Goal: Navigation & Orientation: Find specific page/section

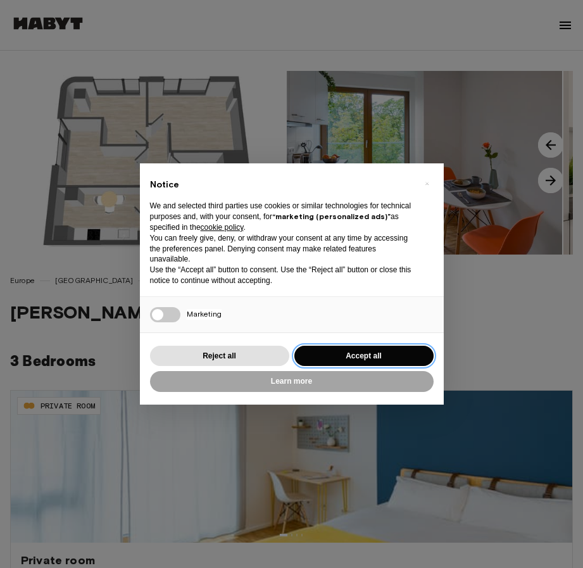
drag, startPoint x: 363, startPoint y: 351, endPoint x: 349, endPoint y: 344, distance: 15.9
click at [363, 350] on button "Accept all" at bounding box center [363, 356] width 139 height 21
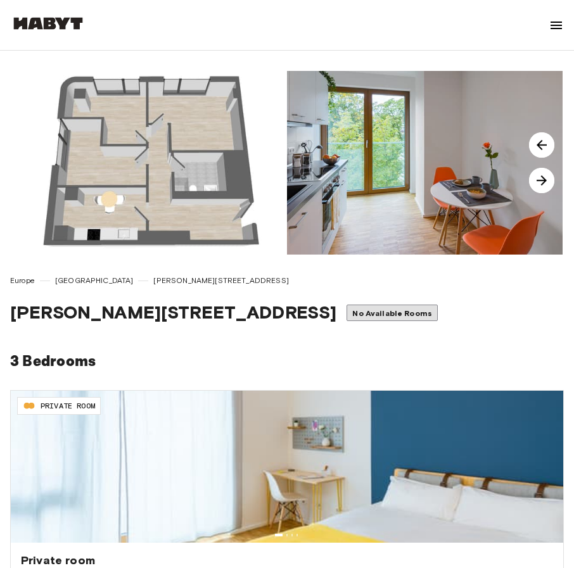
click at [541, 172] on img at bounding box center [541, 180] width 25 height 25
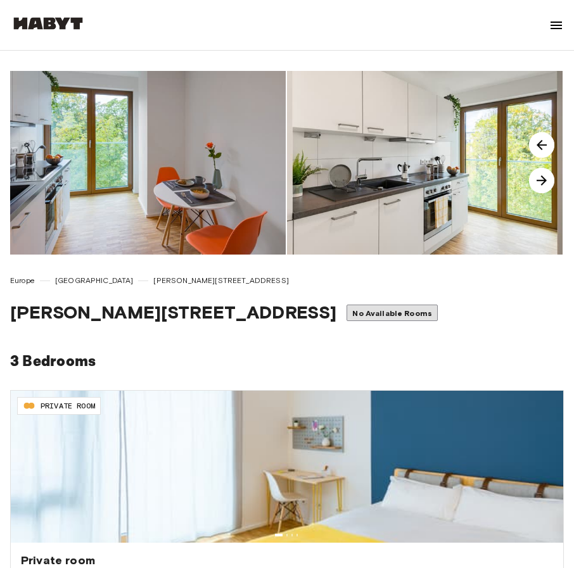
click at [541, 172] on img at bounding box center [541, 180] width 25 height 25
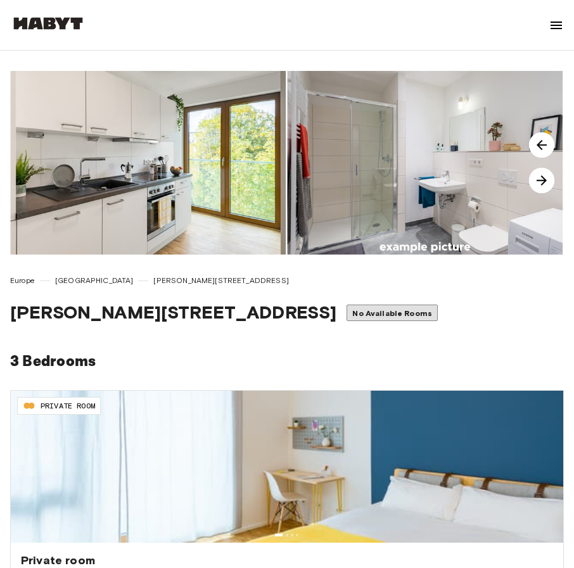
click at [541, 172] on img at bounding box center [541, 180] width 25 height 25
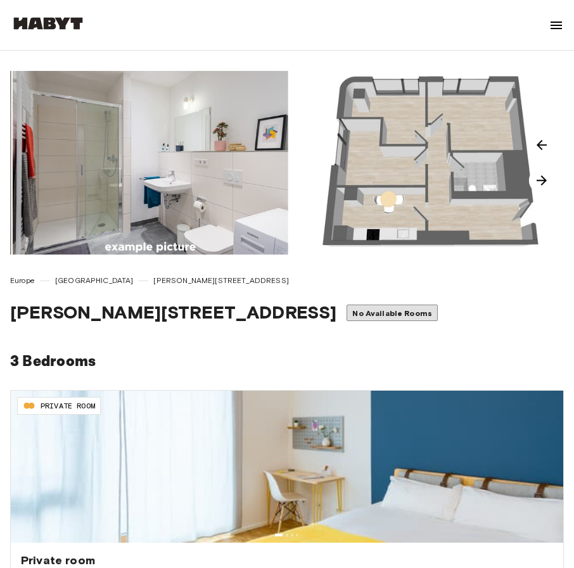
click at [541, 172] on img at bounding box center [541, 180] width 25 height 25
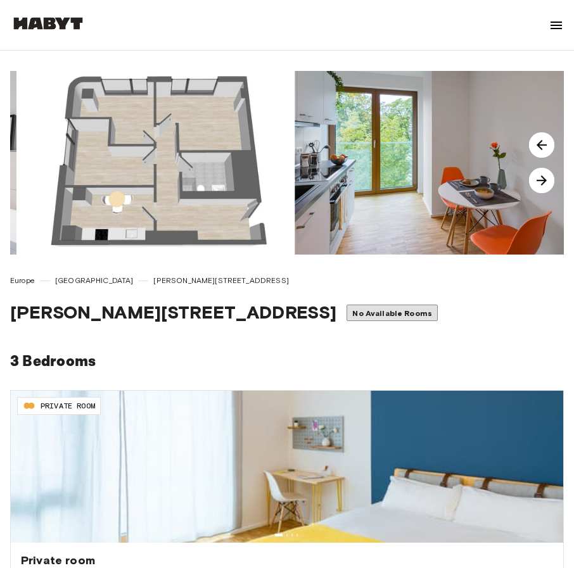
click at [541, 172] on img at bounding box center [541, 180] width 25 height 25
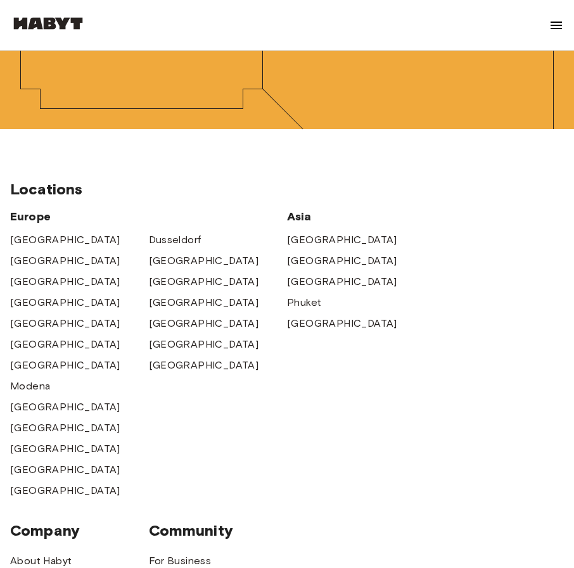
scroll to position [4415, 0]
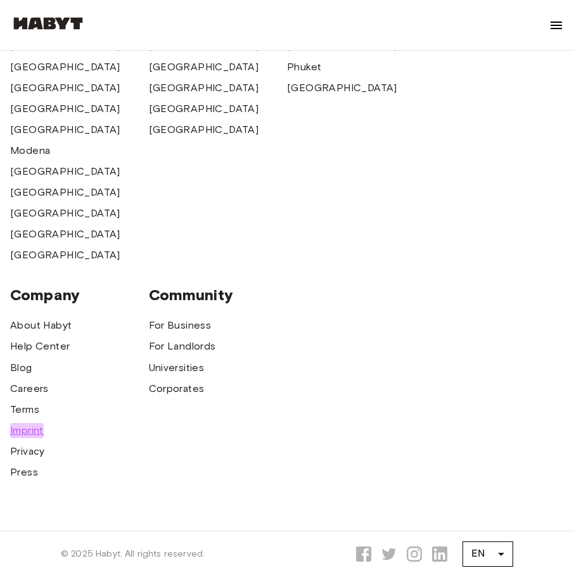
click at [29, 423] on span "Imprint" at bounding box center [27, 430] width 34 height 15
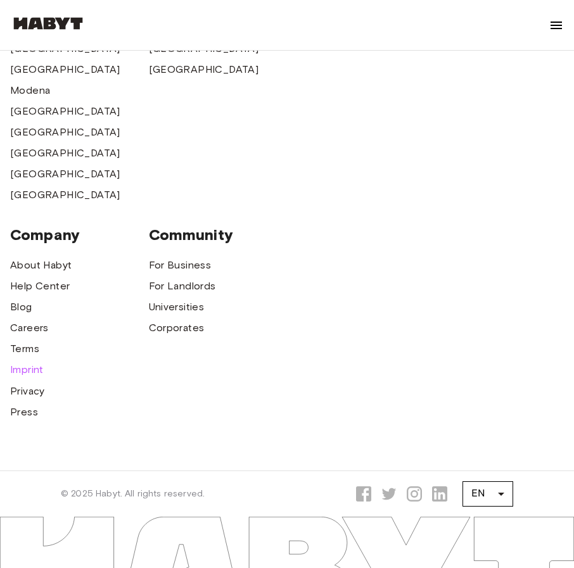
scroll to position [729, 0]
